Goal: Task Accomplishment & Management: Complete application form

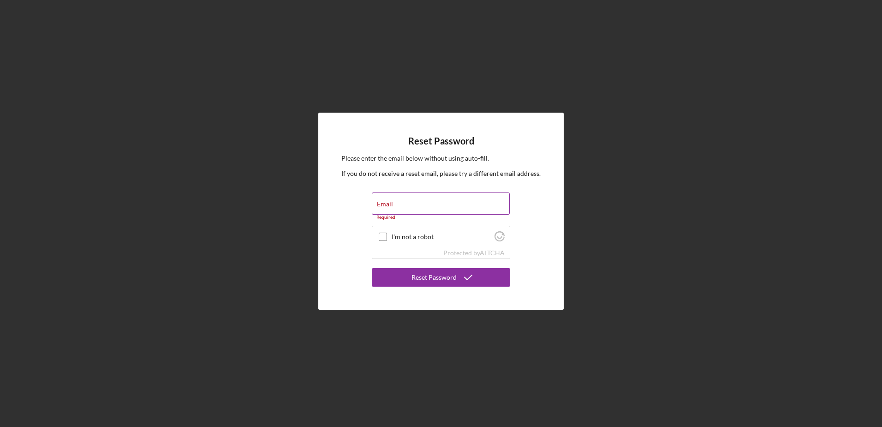
click at [386, 203] on label "Email" at bounding box center [385, 203] width 16 height 7
click at [386, 203] on input "Email" at bounding box center [441, 203] width 138 height 22
click at [388, 237] on div at bounding box center [382, 236] width 11 height 11
click at [383, 234] on input "I'm not a robot" at bounding box center [383, 237] width 8 height 8
checkbox input "true"
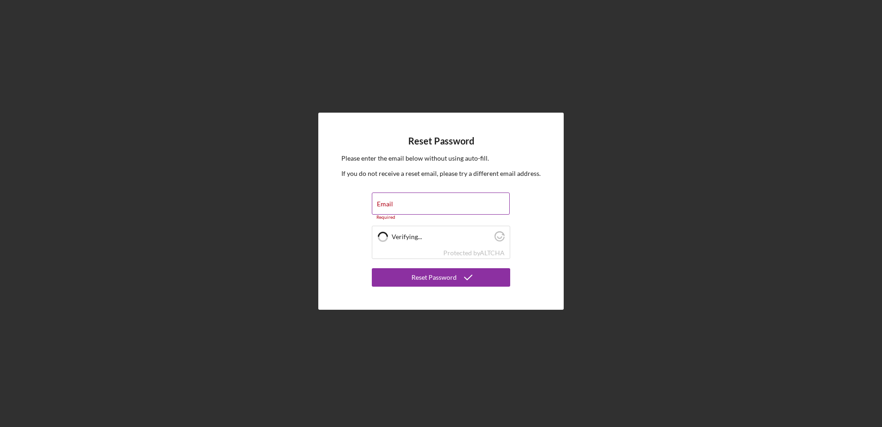
click at [391, 205] on input "Email" at bounding box center [441, 203] width 138 height 22
click at [385, 208] on input "Email" at bounding box center [441, 203] width 138 height 22
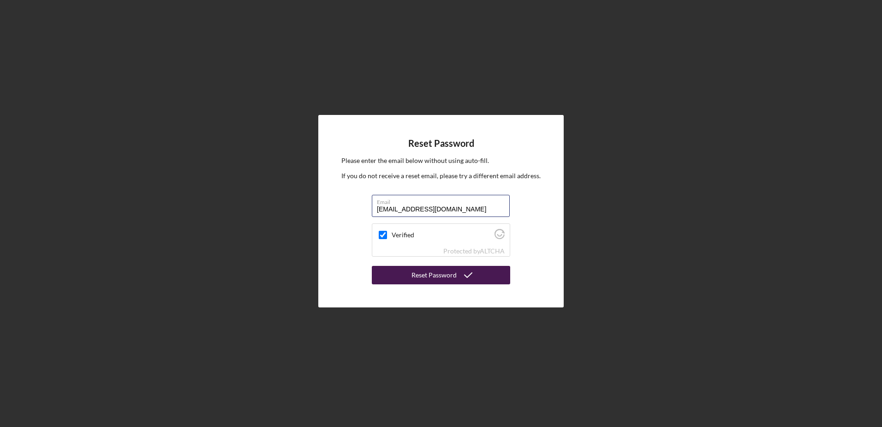
type input "danutam@nycap.rr.com"
click at [459, 277] on icon "submit" at bounding box center [468, 274] width 23 height 23
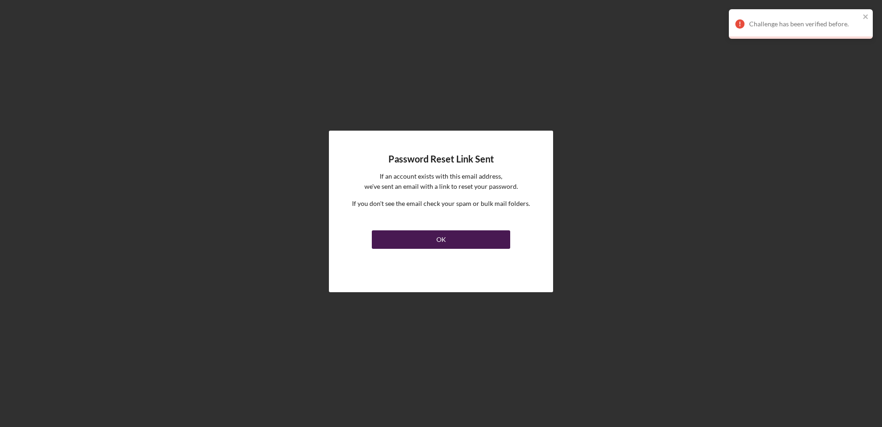
click at [451, 239] on button "OK" at bounding box center [441, 239] width 138 height 18
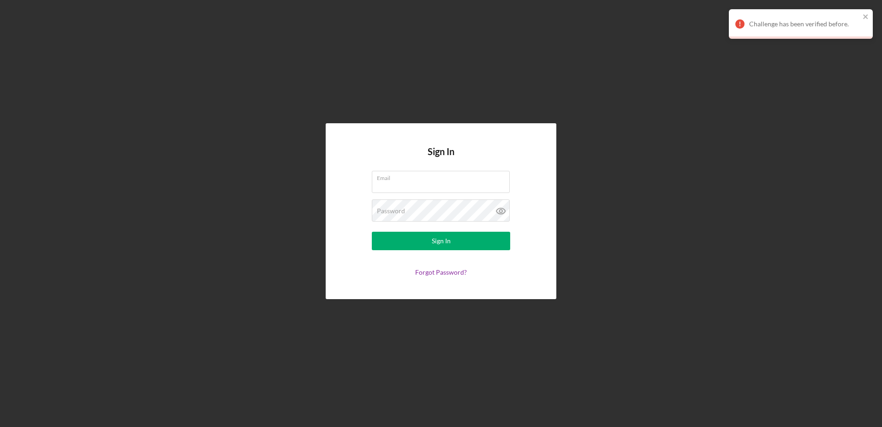
click at [712, 41] on div "Sign In Email Password Sign In Forgot Password?" at bounding box center [441, 211] width 873 height 422
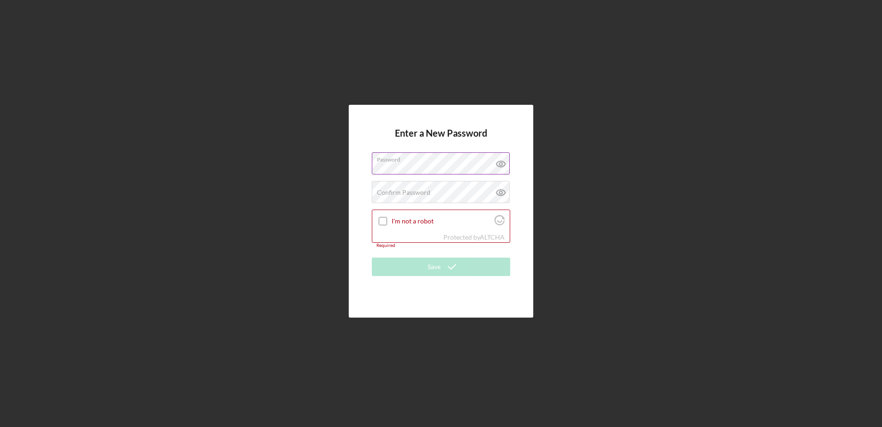
click at [502, 162] on icon at bounding box center [501, 164] width 9 height 6
click at [389, 194] on label "Confirm Password" at bounding box center [404, 192] width 54 height 7
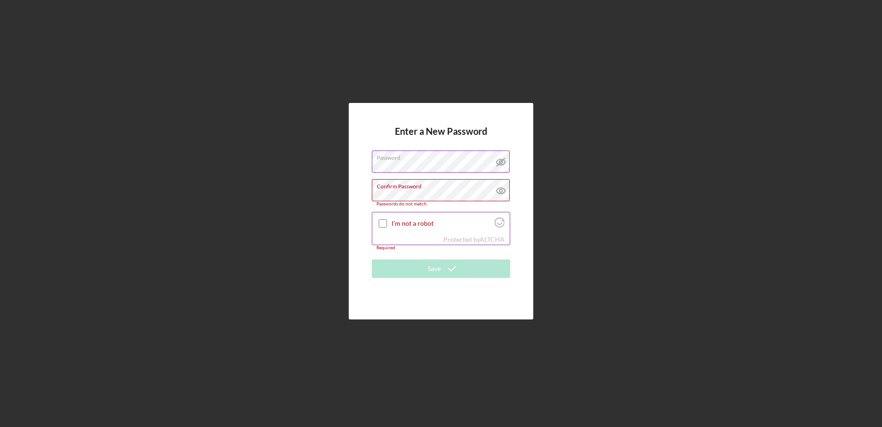
click at [383, 227] on div "I'm not a robot" at bounding box center [441, 223] width 138 height 22
click at [504, 189] on icon at bounding box center [501, 190] width 23 height 23
click at [386, 222] on input "I'm not a robot" at bounding box center [383, 223] width 8 height 8
checkbox input "true"
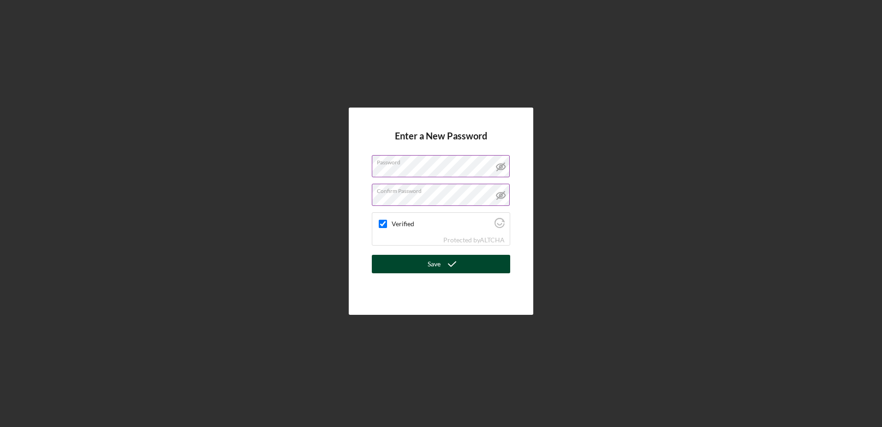
click at [424, 266] on button "Save" at bounding box center [441, 264] width 138 height 18
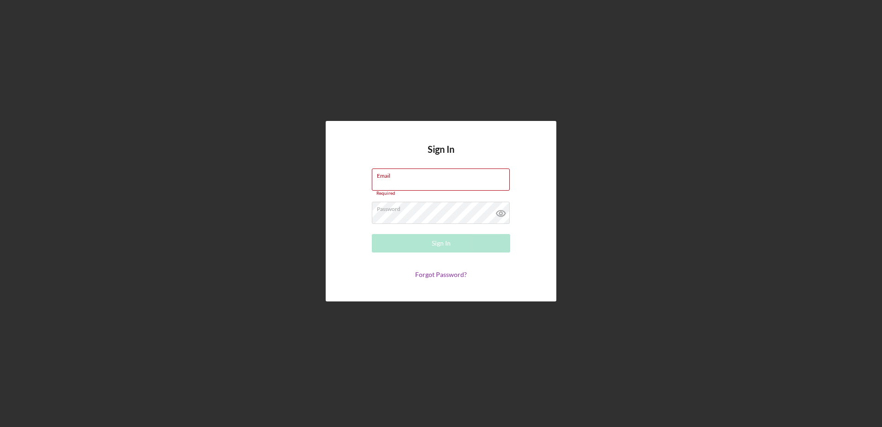
drag, startPoint x: 303, startPoint y: 76, endPoint x: 297, endPoint y: 72, distance: 6.8
click at [298, 73] on div "Sign In Email Required Password Sign In Forgot Password?" at bounding box center [441, 211] width 873 height 422
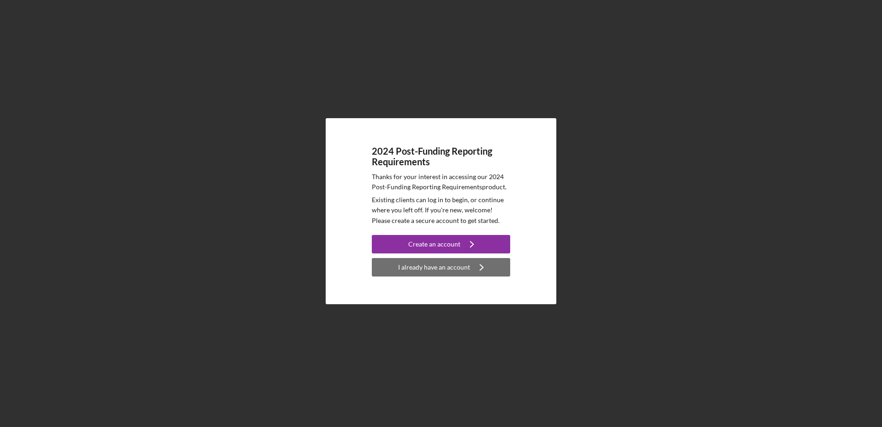
click at [434, 263] on div "I already have an account" at bounding box center [434, 267] width 72 height 18
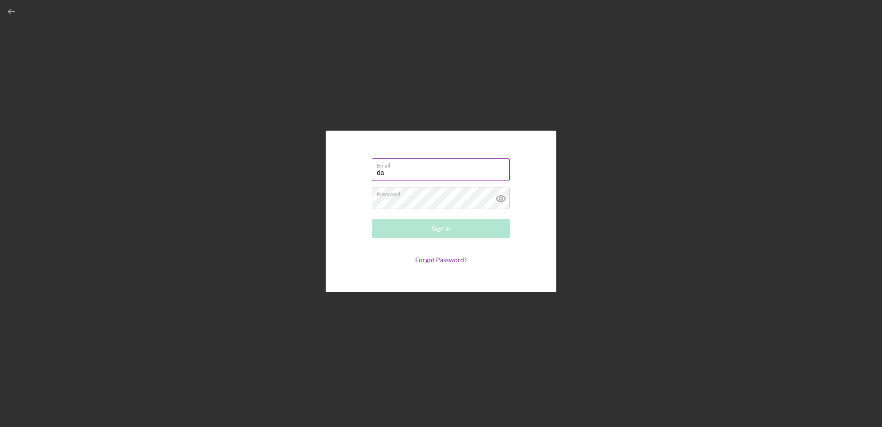
type input "[EMAIL_ADDRESS][DOMAIN_NAME]"
click at [503, 200] on icon at bounding box center [501, 198] width 23 height 23
click at [424, 232] on button "Sign In" at bounding box center [441, 228] width 138 height 18
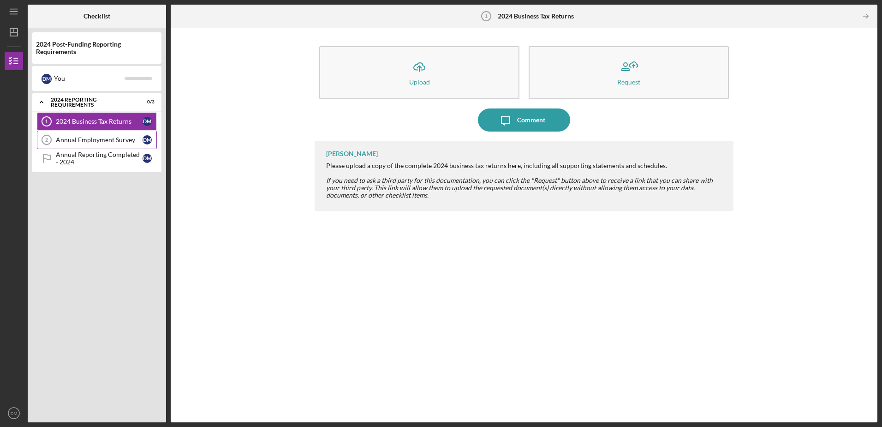
click at [99, 140] on div "Annual Employment Survey" at bounding box center [99, 139] width 87 height 7
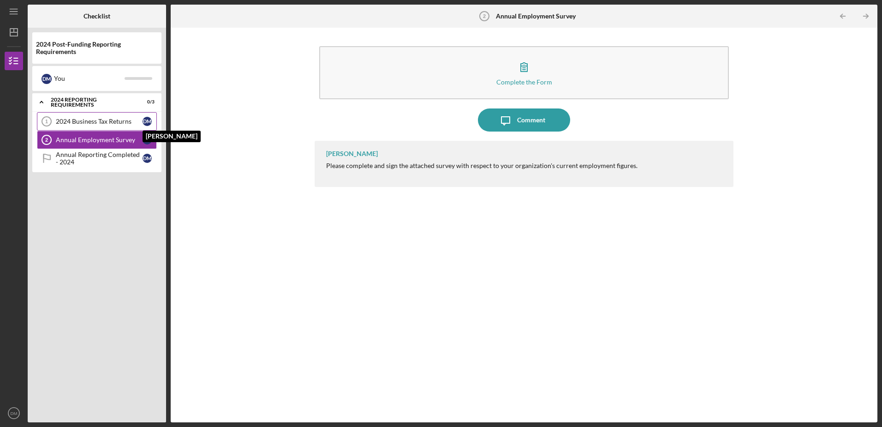
click at [146, 123] on div "D M" at bounding box center [147, 121] width 9 height 9
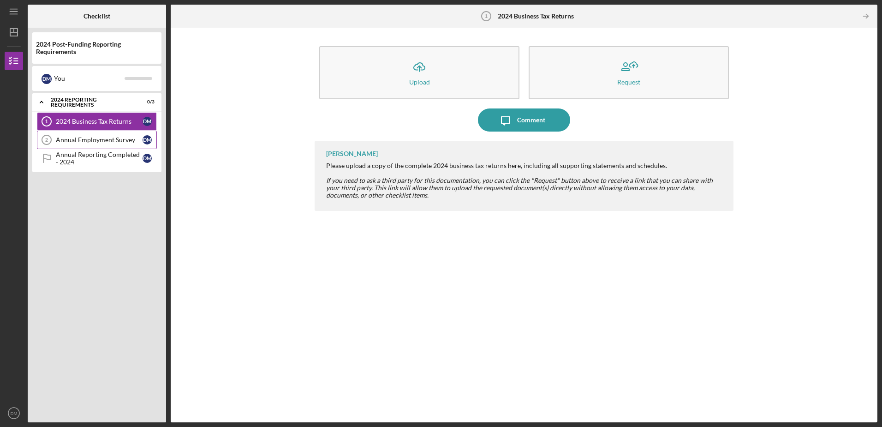
click at [107, 139] on div "Annual Employment Survey" at bounding box center [99, 139] width 87 height 7
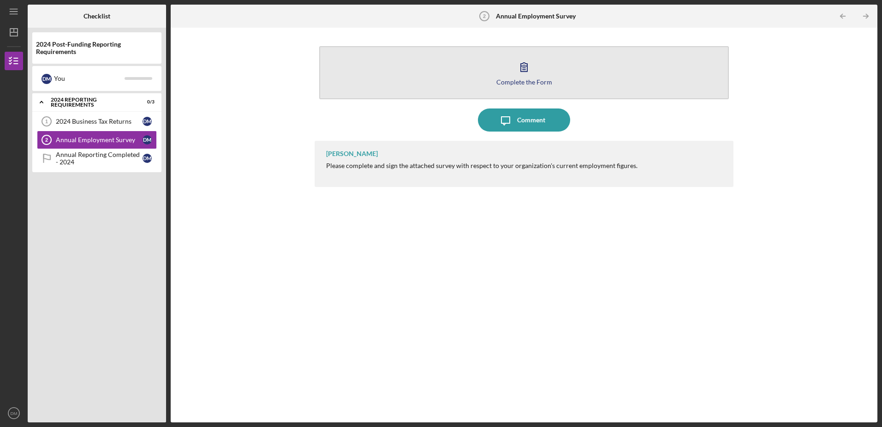
click at [525, 70] on icon "button" at bounding box center [524, 67] width 6 height 9
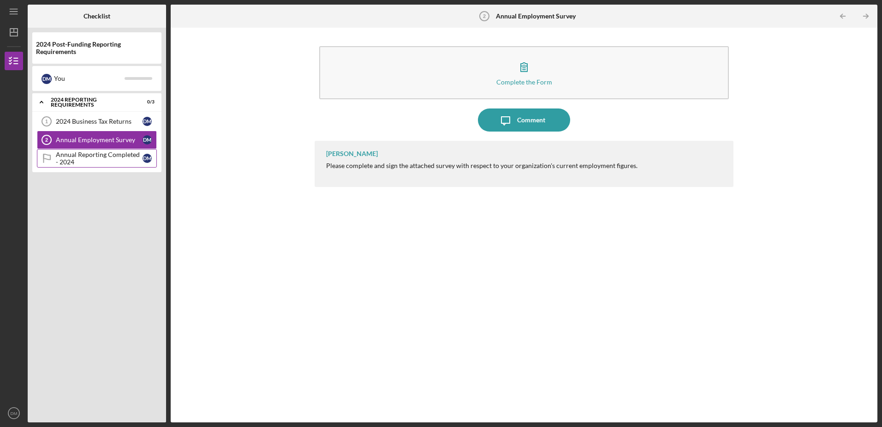
click at [86, 158] on div "Annual Reporting Completed - 2024" at bounding box center [99, 158] width 87 height 15
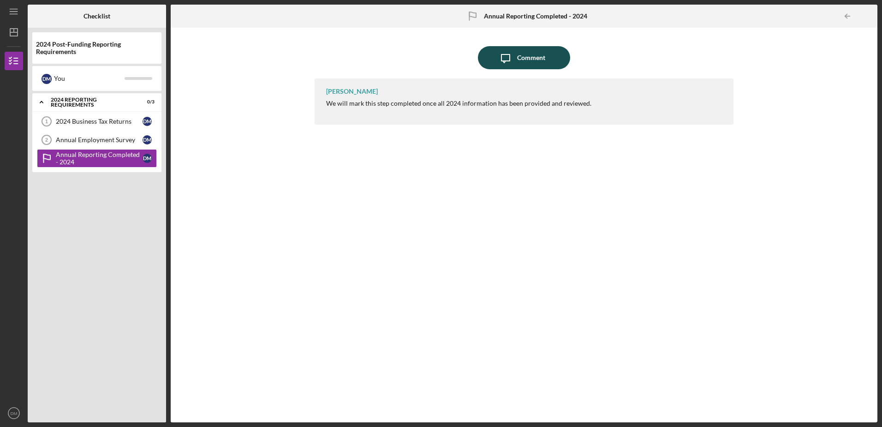
click at [526, 57] on div "Comment" at bounding box center [531, 57] width 28 height 23
click at [526, 57] on body "Icon/Menu Annual Reporting Completed - 2024 Annual Reporting Completed - 2024 C…" at bounding box center [441, 213] width 882 height 427
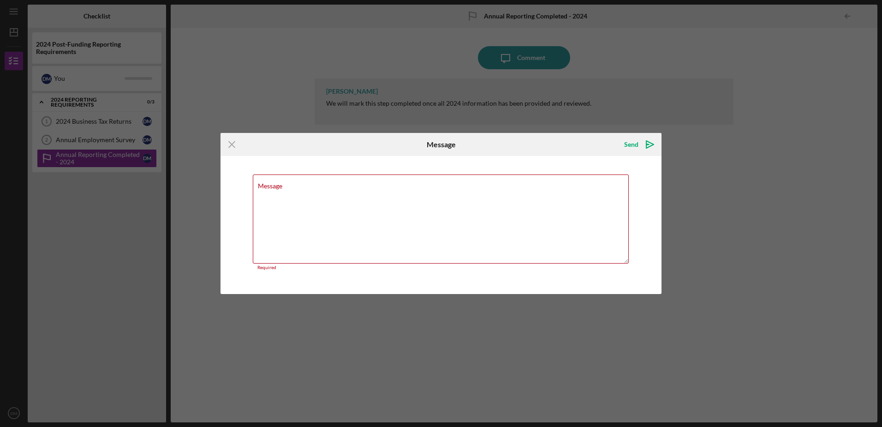
click at [375, 65] on div "Icon/Menu Close Message Send Icon/icon-invite-send Message Required Cancel Send…" at bounding box center [441, 213] width 882 height 427
drag, startPoint x: 209, startPoint y: 136, endPoint x: 200, endPoint y: 127, distance: 11.7
click at [209, 134] on div "Icon/Menu Close Message Send Icon/icon-invite-send Message Required Cancel Send…" at bounding box center [441, 213] width 882 height 427
click at [107, 112] on div "Icon/Menu Close Message Send Icon/icon-invite-send Message Required Cancel Send…" at bounding box center [441, 213] width 882 height 427
click at [235, 141] on icon "Icon/Menu Close" at bounding box center [232, 144] width 23 height 23
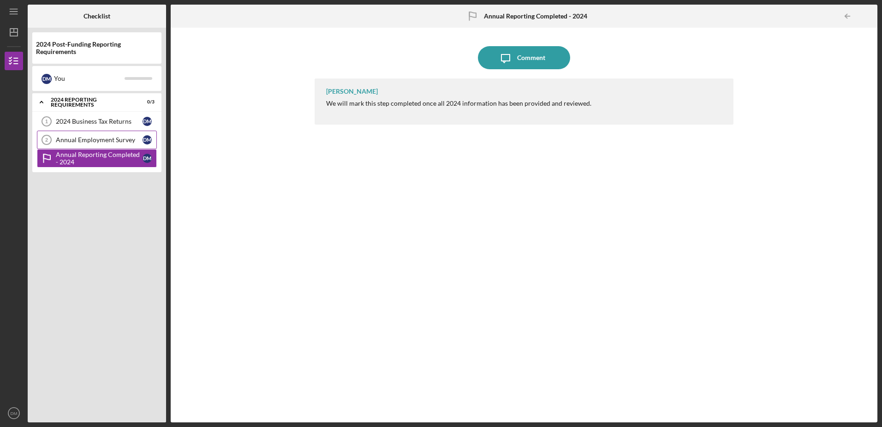
click at [97, 145] on link "Annual Employment Survey 2 Annual Employment Survey D M" at bounding box center [97, 140] width 120 height 18
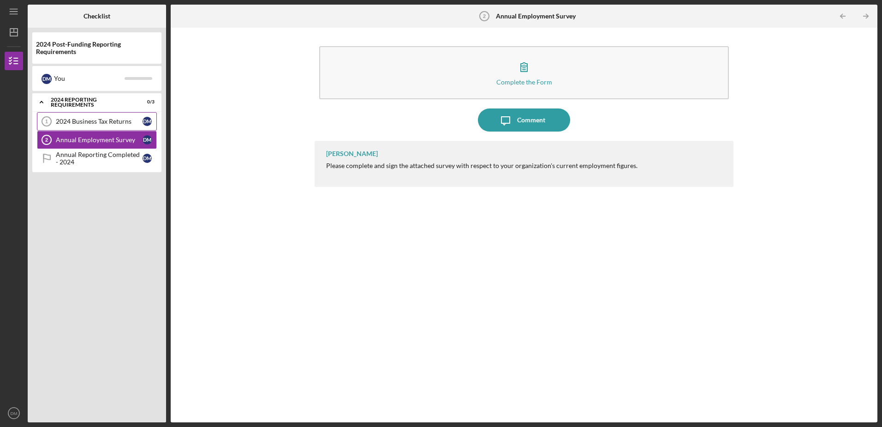
click at [110, 123] on div "2024 Business Tax Returns" at bounding box center [99, 121] width 87 height 7
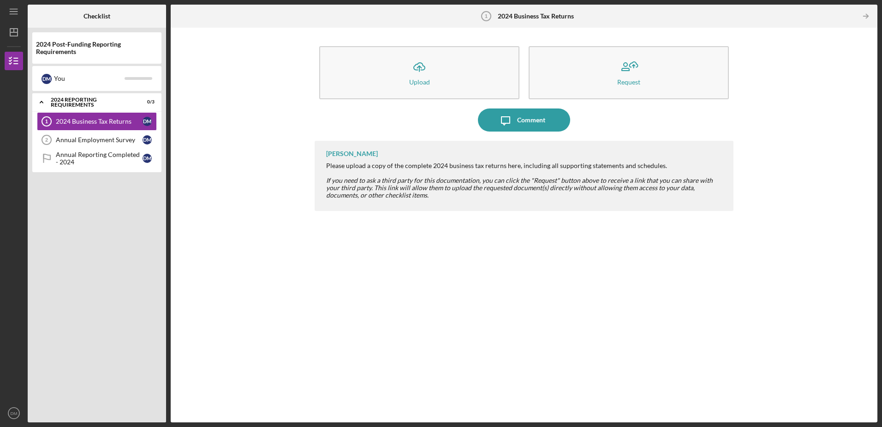
click at [201, 58] on div "Icon/Upload Upload Request Icon/Message Comment Jennifer Sims Please upload a c…" at bounding box center [524, 224] width 698 height 385
